Goal: Information Seeking & Learning: Learn about a topic

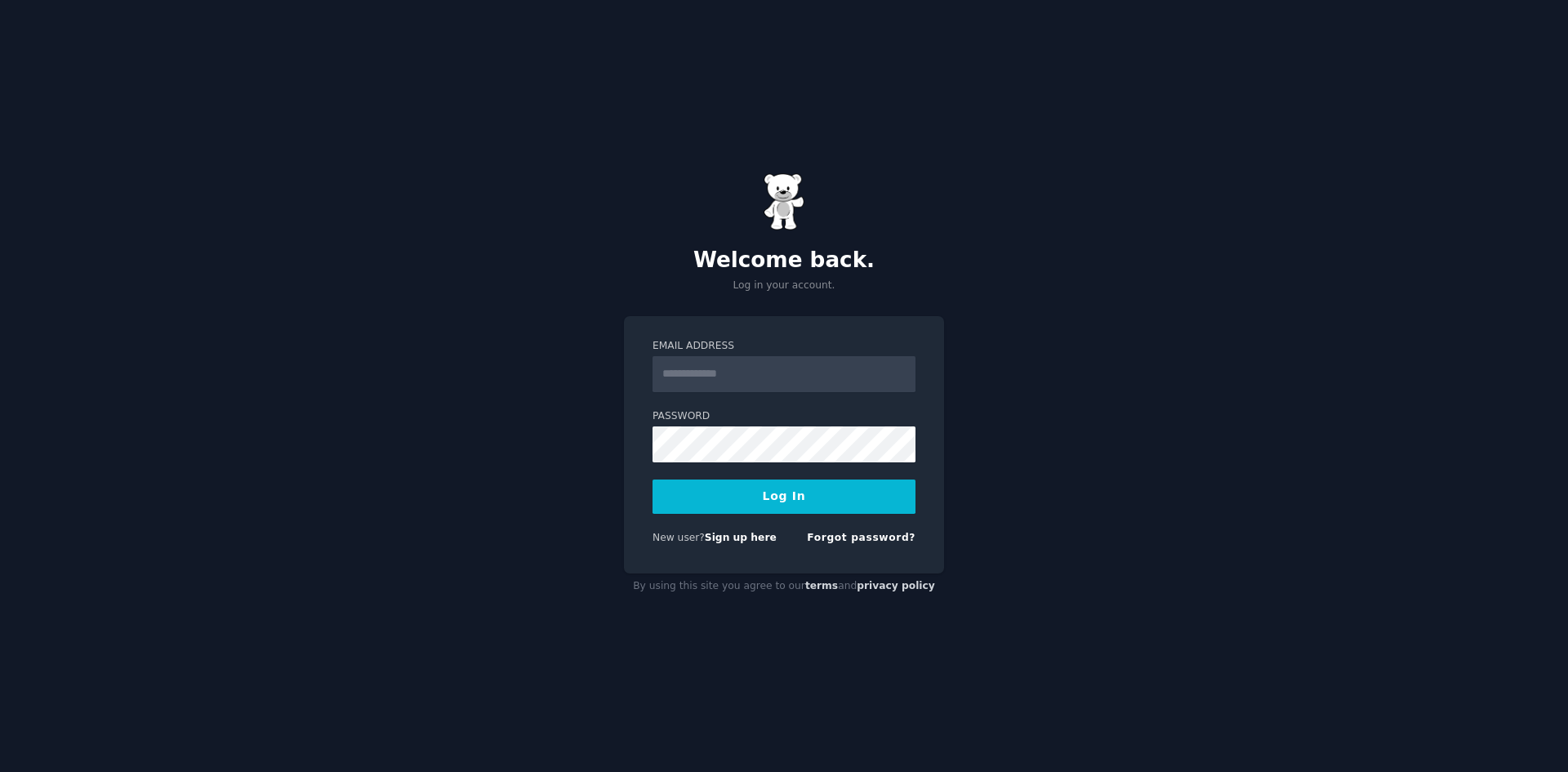
click at [794, 366] on input "Email Address" at bounding box center [784, 374] width 263 height 36
type input "**********"
drag, startPoint x: 821, startPoint y: 497, endPoint x: 890, endPoint y: 497, distance: 69.0
click at [821, 497] on button "Log In" at bounding box center [784, 497] width 263 height 35
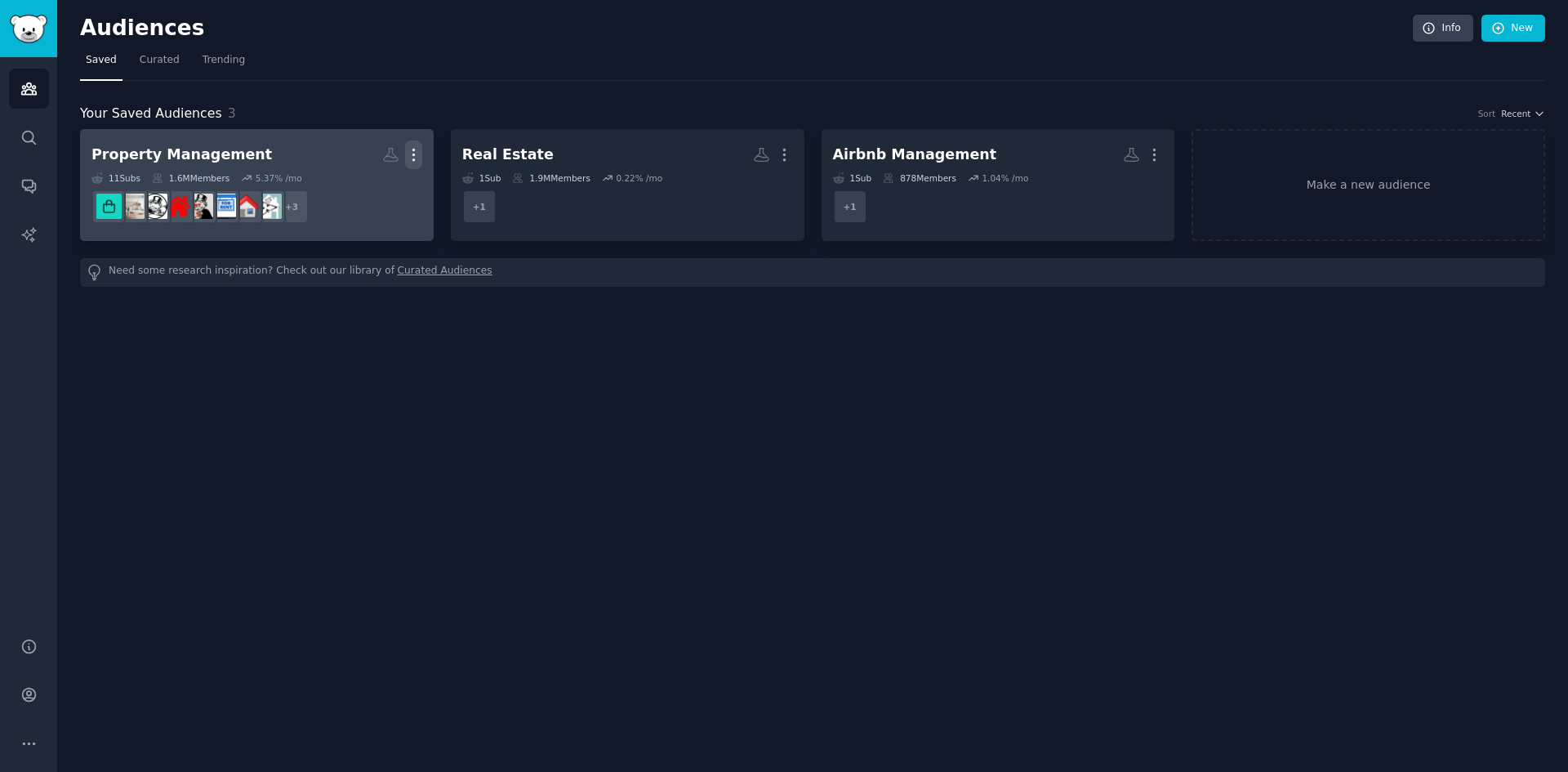
click at [408, 158] on icon "button" at bounding box center [414, 155] width 17 height 17
click at [232, 150] on div "Property Management" at bounding box center [182, 155] width 181 height 21
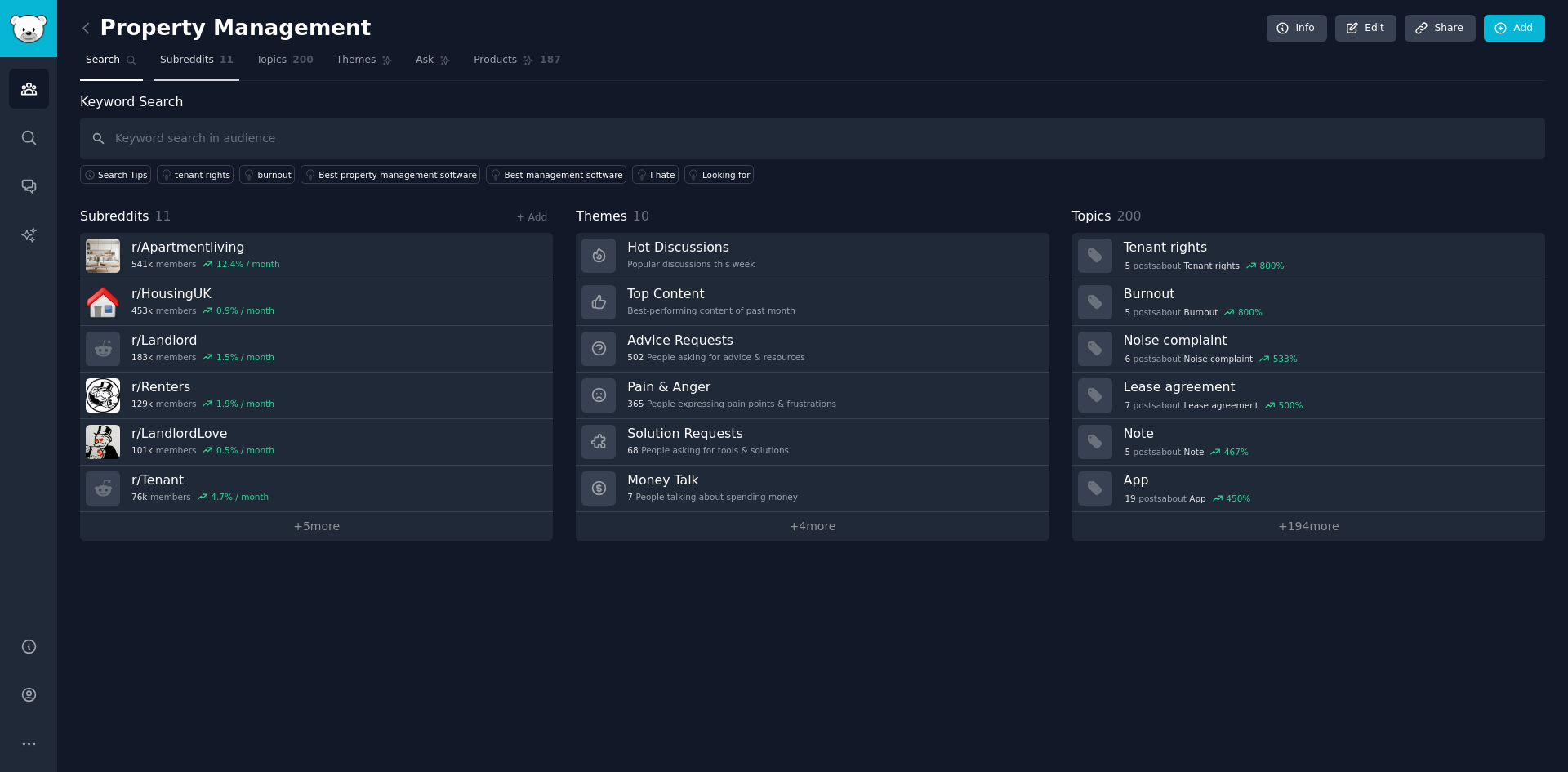
click at [163, 60] on span "Subreddits" at bounding box center [187, 60] width 54 height 15
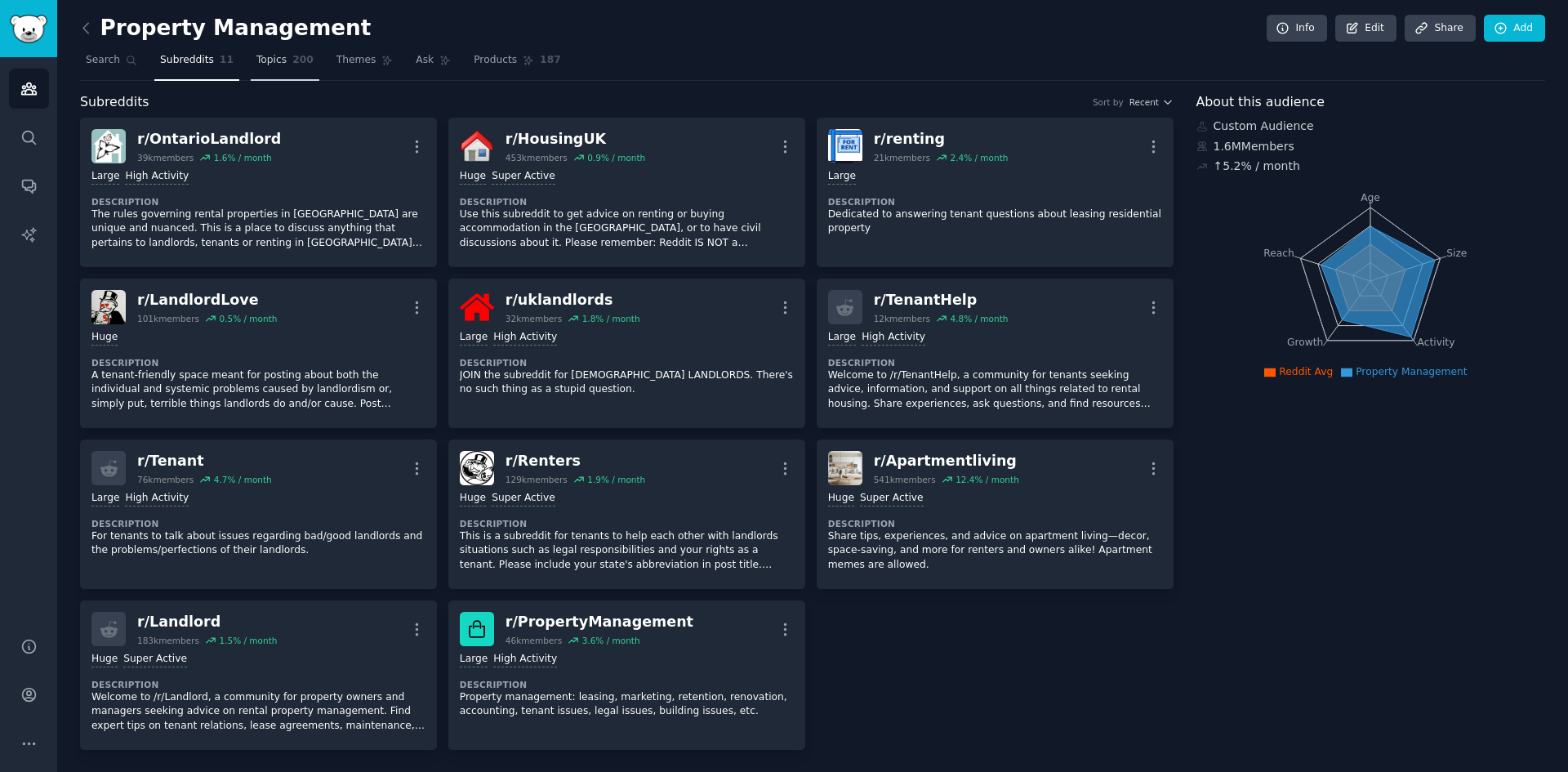
click at [265, 66] on span "Topics" at bounding box center [271, 60] width 30 height 15
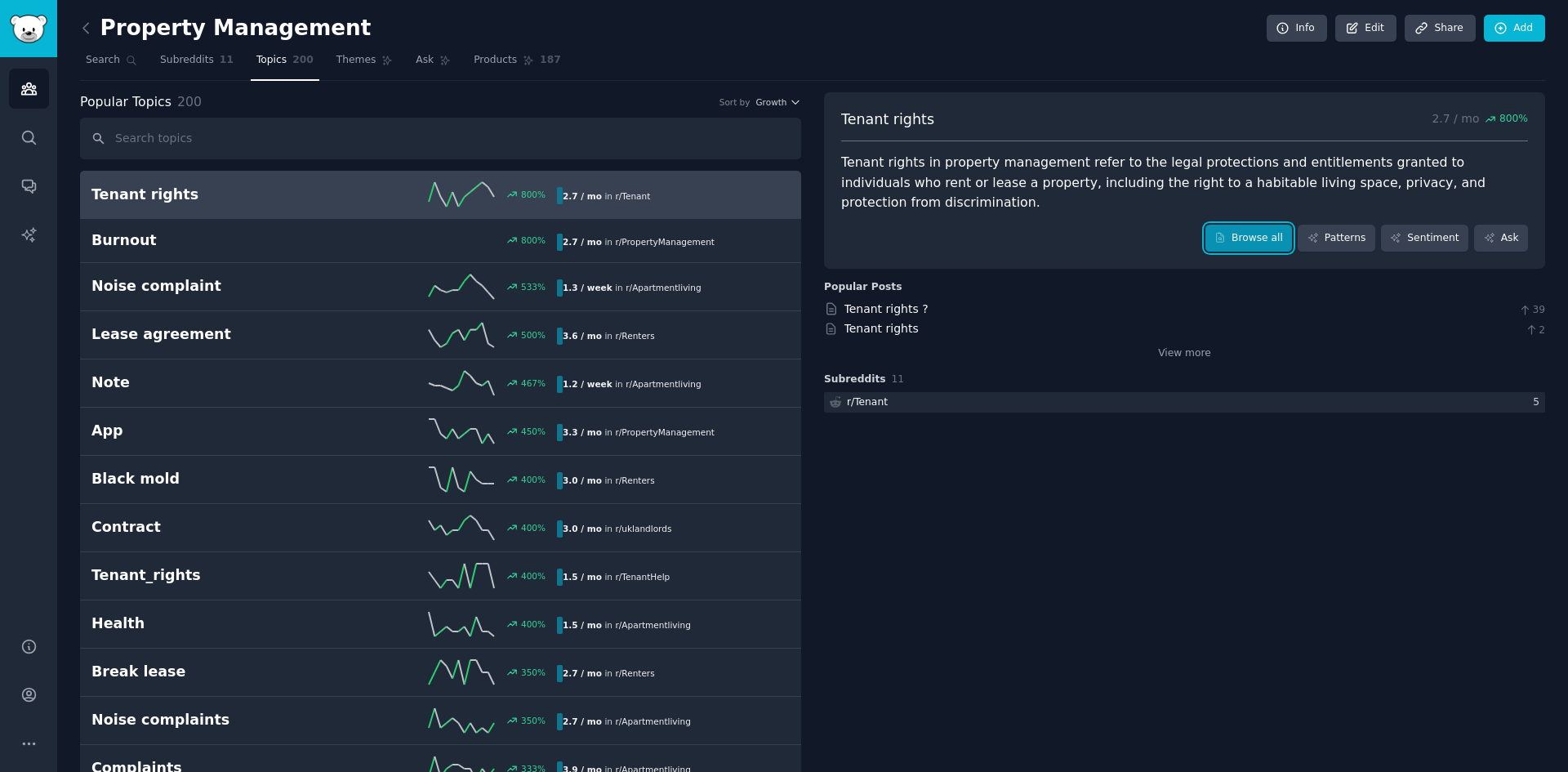
click at [1255, 225] on link "Browse all" at bounding box center [1249, 239] width 87 height 28
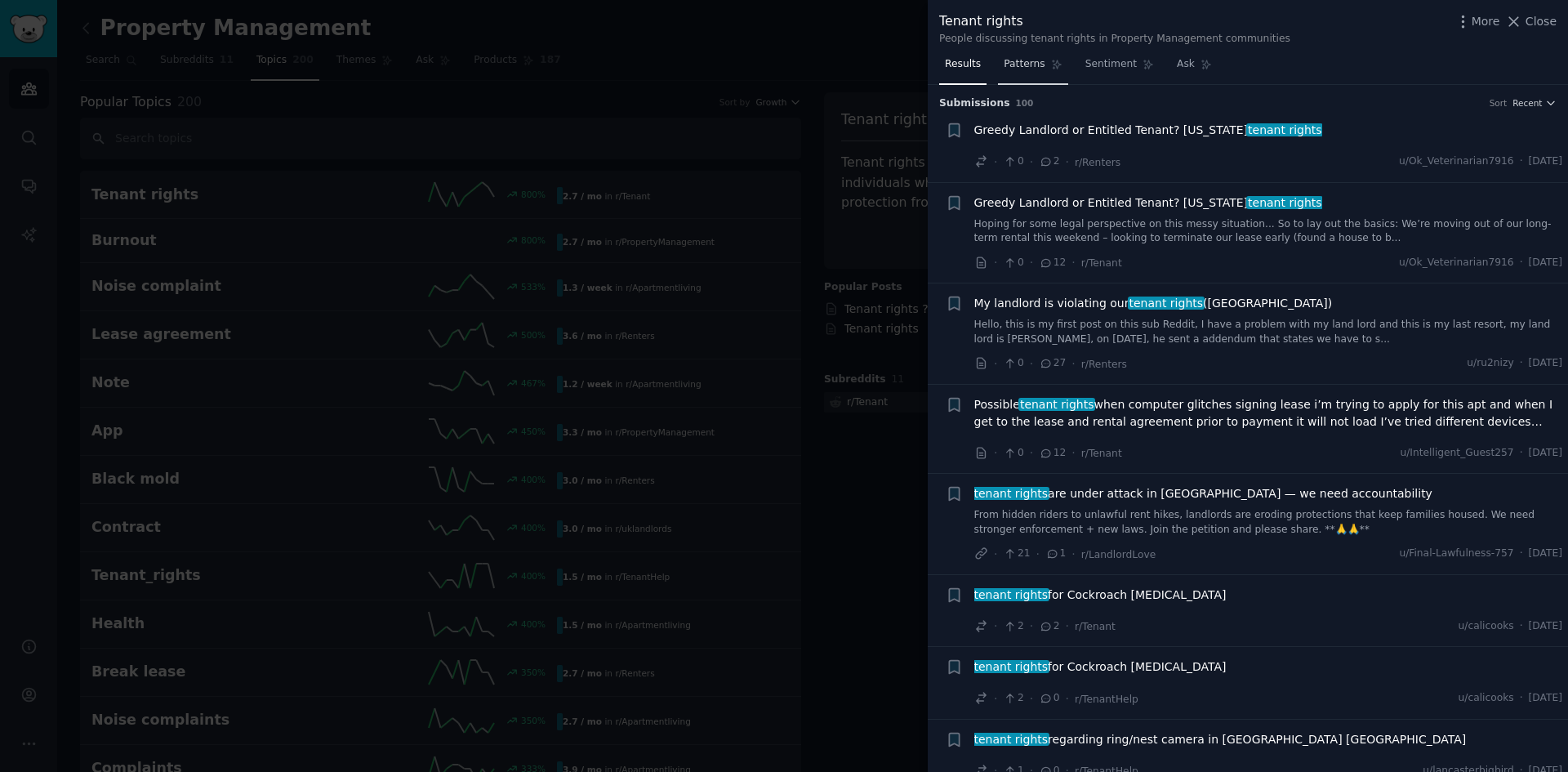
click at [1019, 69] on span "Patterns" at bounding box center [1023, 64] width 41 height 15
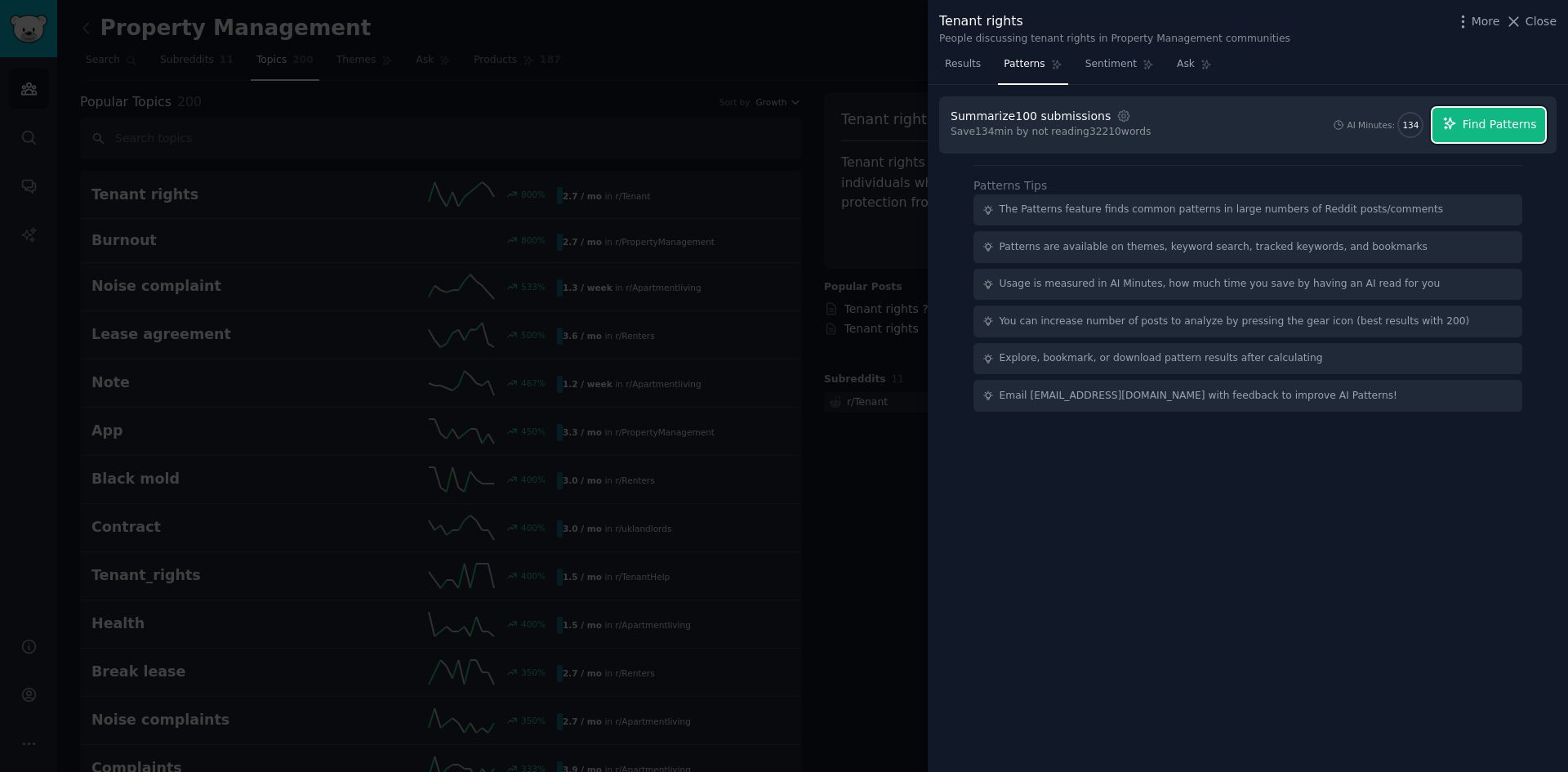
click at [1478, 117] on span "Find Patterns" at bounding box center [1500, 124] width 74 height 17
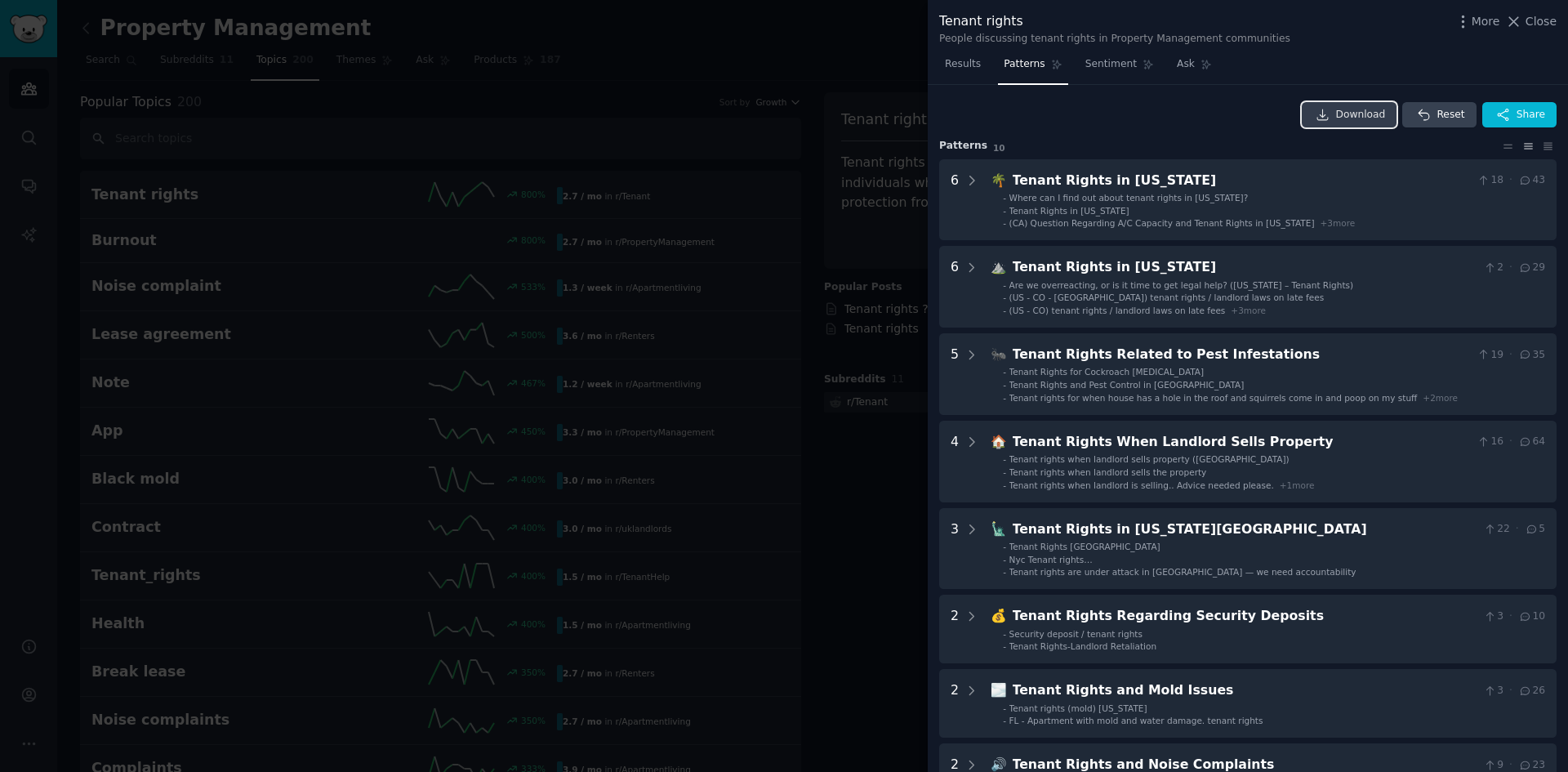
click at [1330, 117] on icon at bounding box center [1323, 115] width 15 height 15
click at [816, 44] on div at bounding box center [784, 386] width 1568 height 772
